Goal: Task Accomplishment & Management: Manage account settings

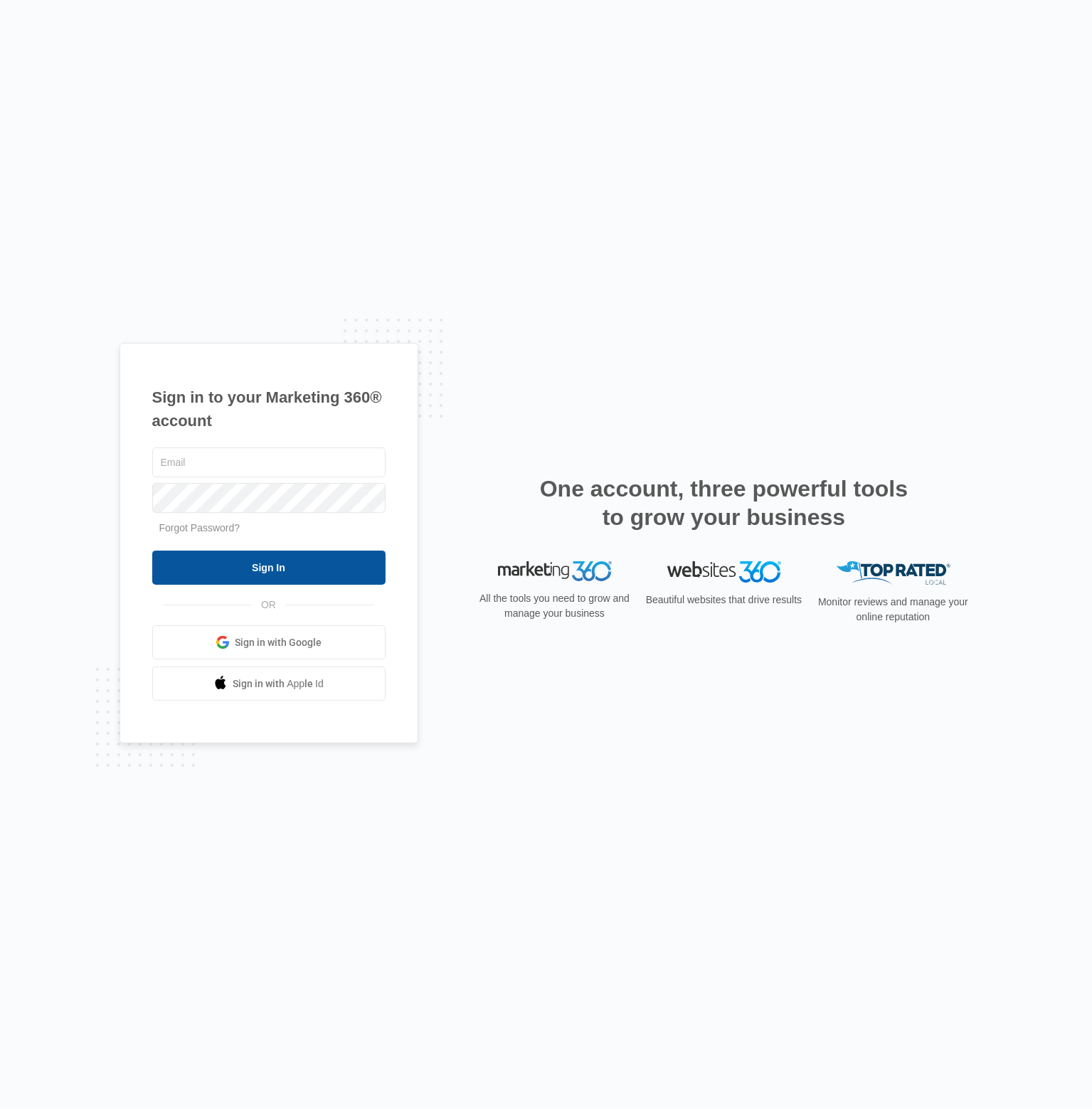
type input "Cbgb54@gmail.com"
click at [266, 567] on input "Sign In" at bounding box center [269, 567] width 234 height 34
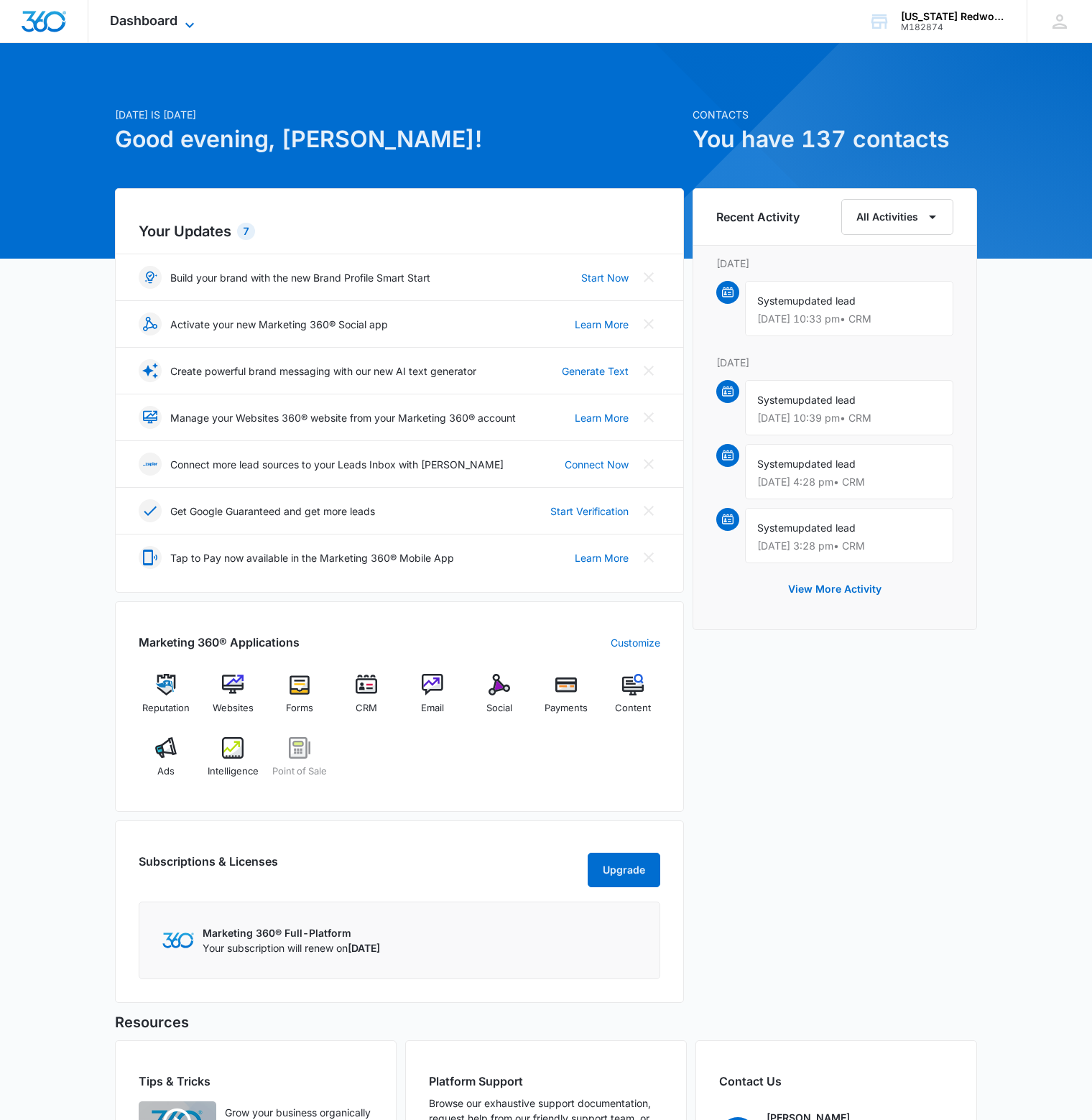
click at [193, 18] on icon at bounding box center [189, 25] width 17 height 17
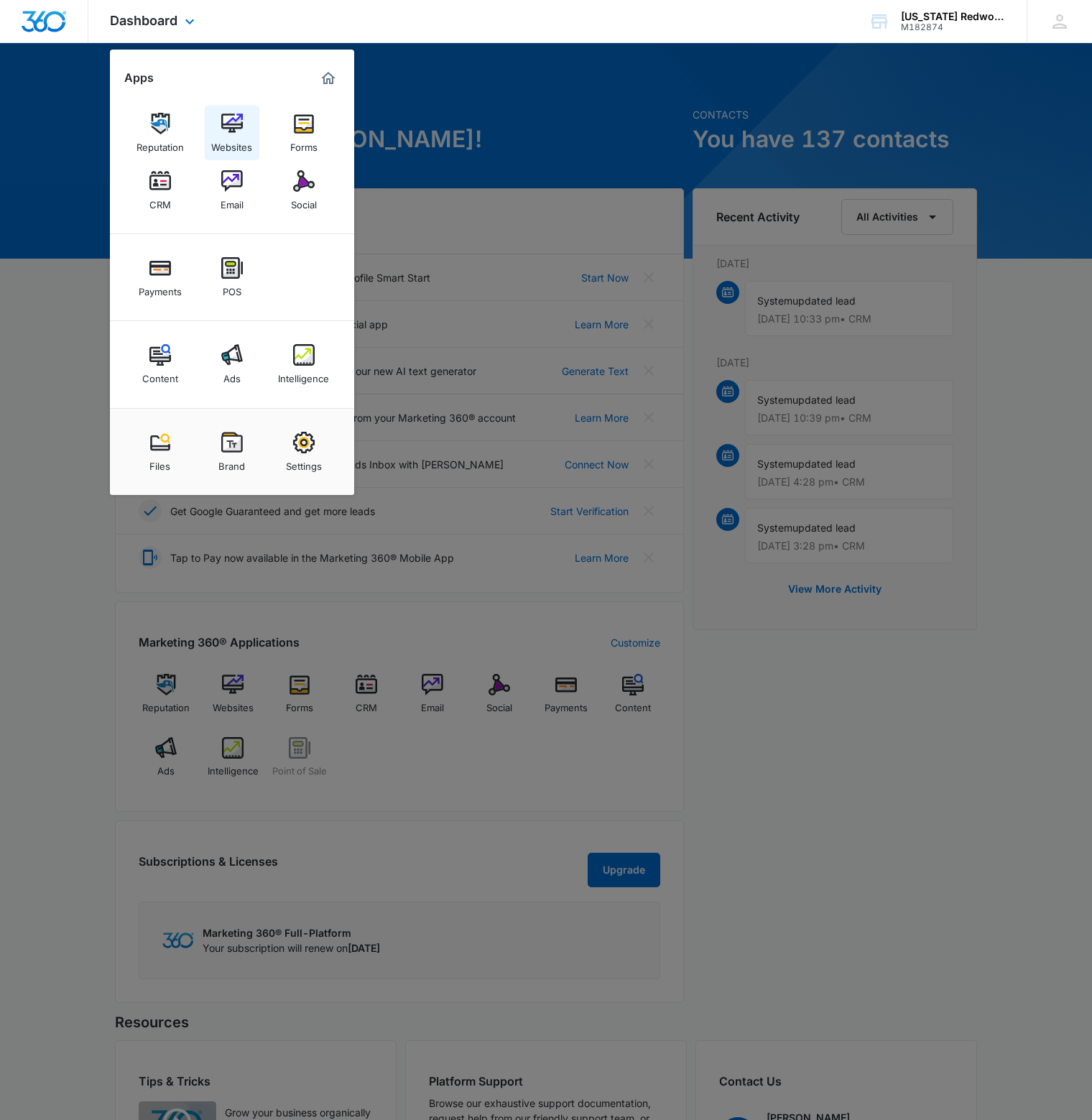
click at [233, 133] on img at bounding box center [232, 123] width 22 height 22
